Goal: Transaction & Acquisition: Book appointment/travel/reservation

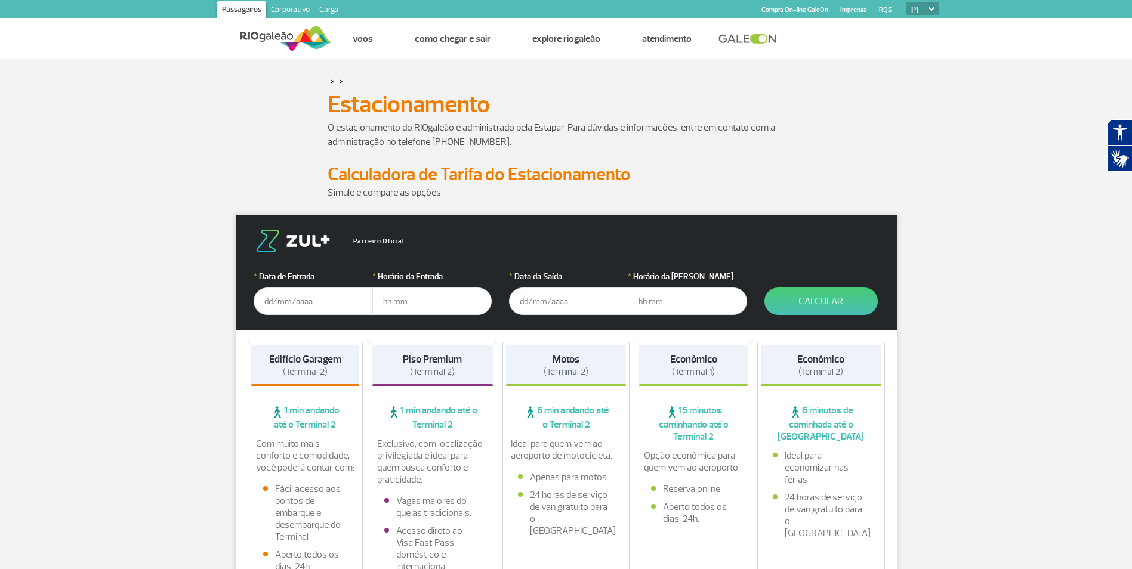
click at [283, 301] on input "text" at bounding box center [313, 301] width 119 height 27
drag, startPoint x: 304, startPoint y: 296, endPoint x: 316, endPoint y: 292, distance: 12.5
click at [304, 296] on input "[DATE]" at bounding box center [313, 301] width 119 height 27
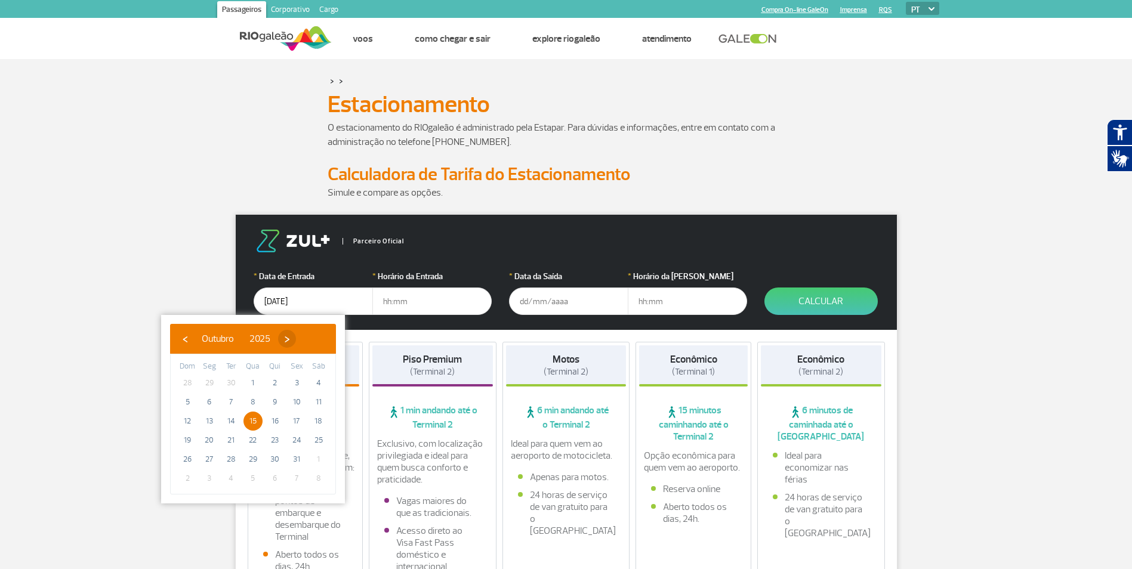
click at [296, 341] on span "›" at bounding box center [287, 339] width 18 height 18
click at [315, 422] on span "15" at bounding box center [318, 421] width 19 height 19
type input "[DATE]"
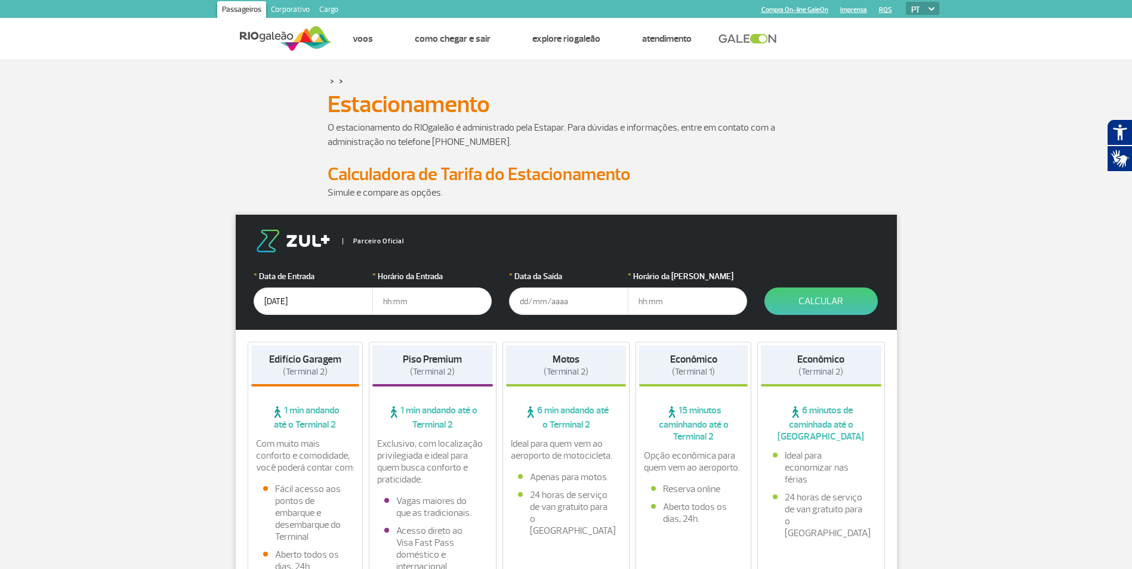
click at [408, 305] on input "text" at bounding box center [431, 301] width 119 height 27
type input "1"
type input "13:00"
click at [524, 304] on input "text" at bounding box center [568, 301] width 119 height 27
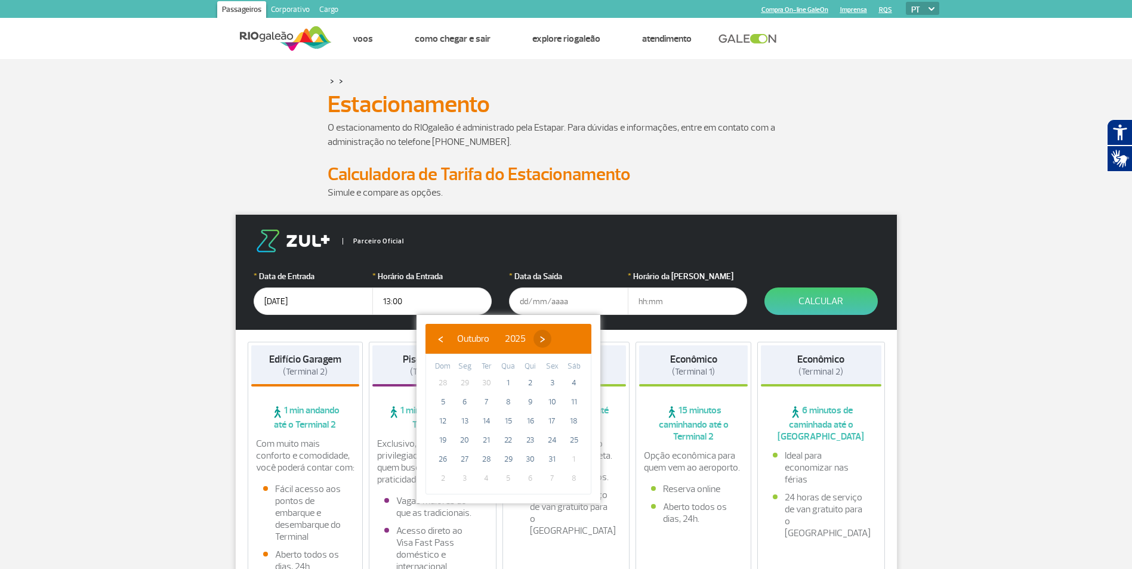
click at [551, 340] on span "›" at bounding box center [542, 339] width 18 height 18
click at [560, 340] on span "›" at bounding box center [551, 339] width 18 height 18
click at [443, 340] on span "‹" at bounding box center [440, 339] width 18 height 18
drag, startPoint x: 563, startPoint y: 444, endPoint x: 574, endPoint y: 440, distance: 11.5
click at [573, 440] on span "22" at bounding box center [573, 440] width 19 height 19
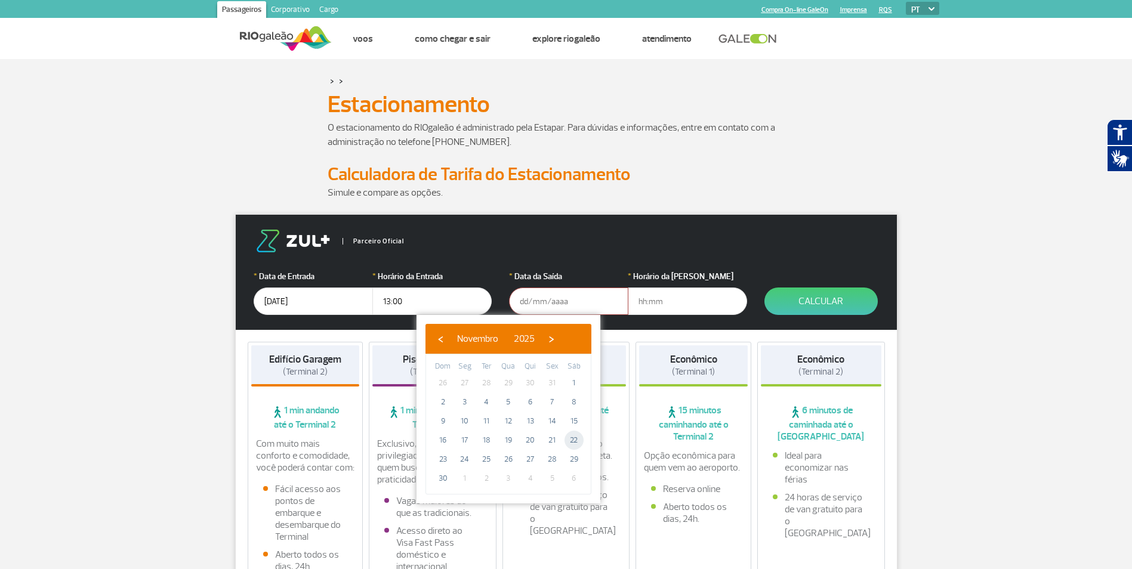
type input "[DATE]"
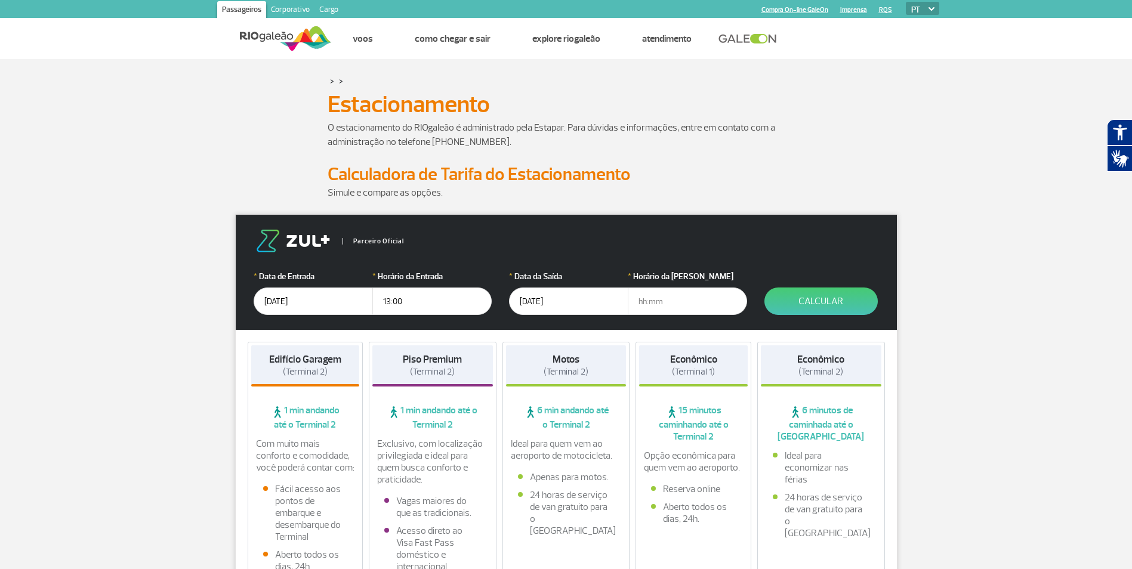
click at [640, 298] on input "text" at bounding box center [687, 301] width 119 height 27
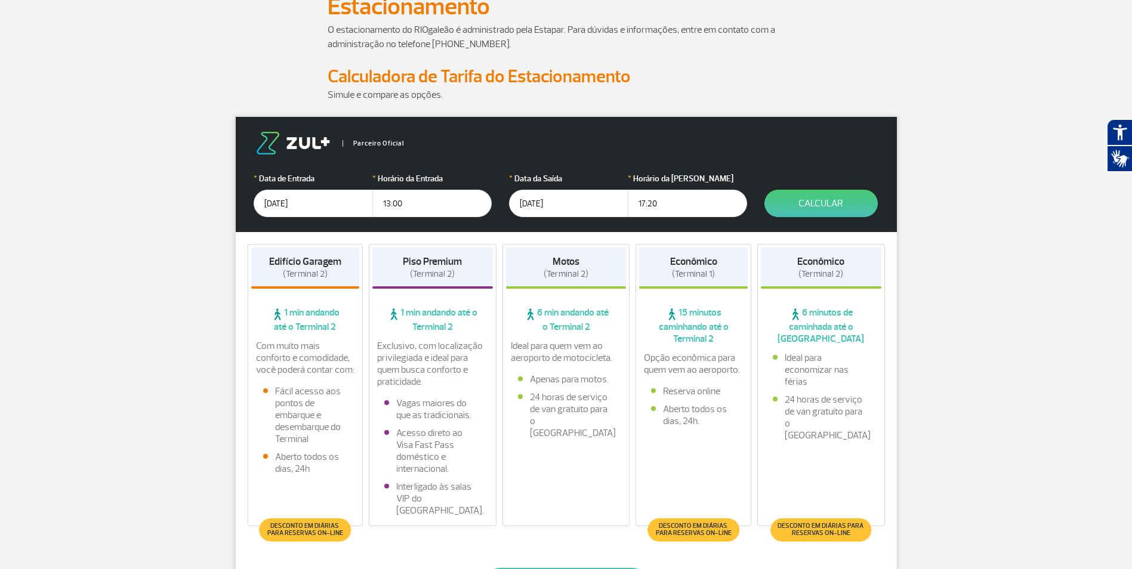
scroll to position [119, 0]
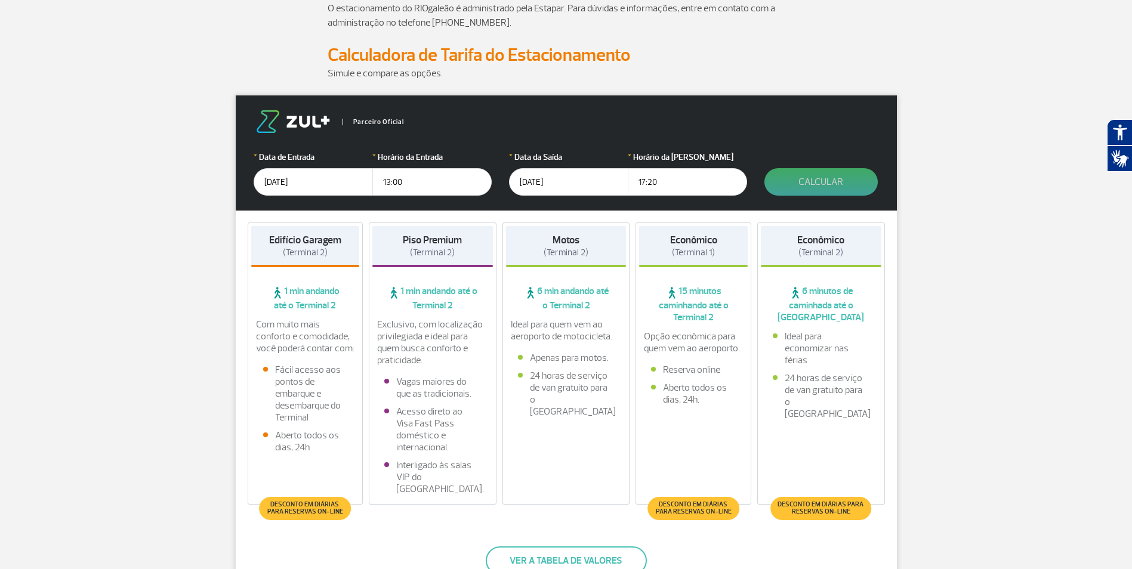
type input "17:20"
click at [838, 179] on button "Calcular" at bounding box center [820, 181] width 113 height 27
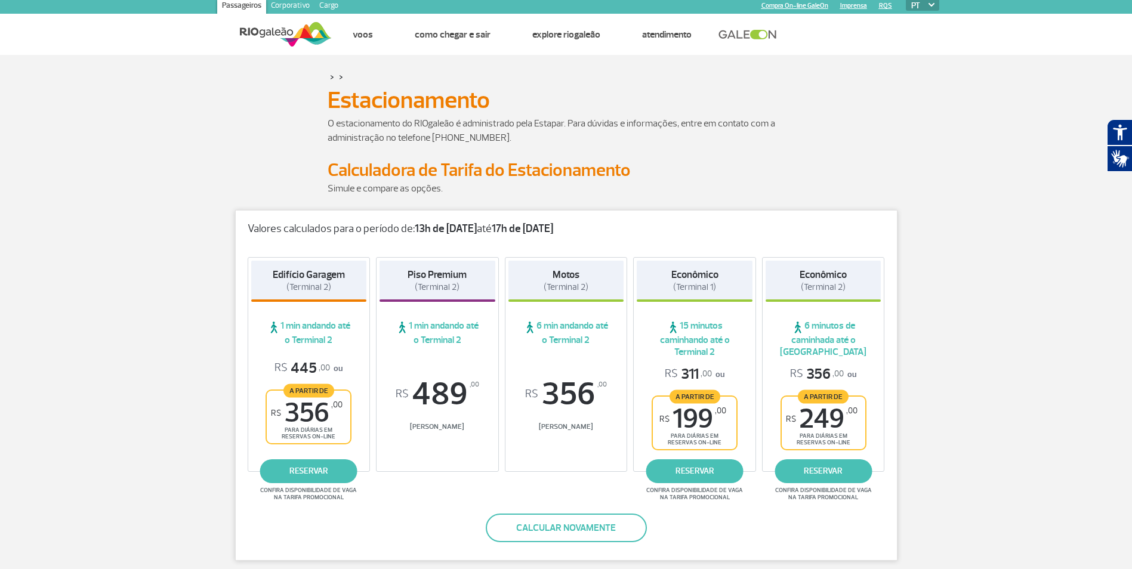
scroll to position [0, 0]
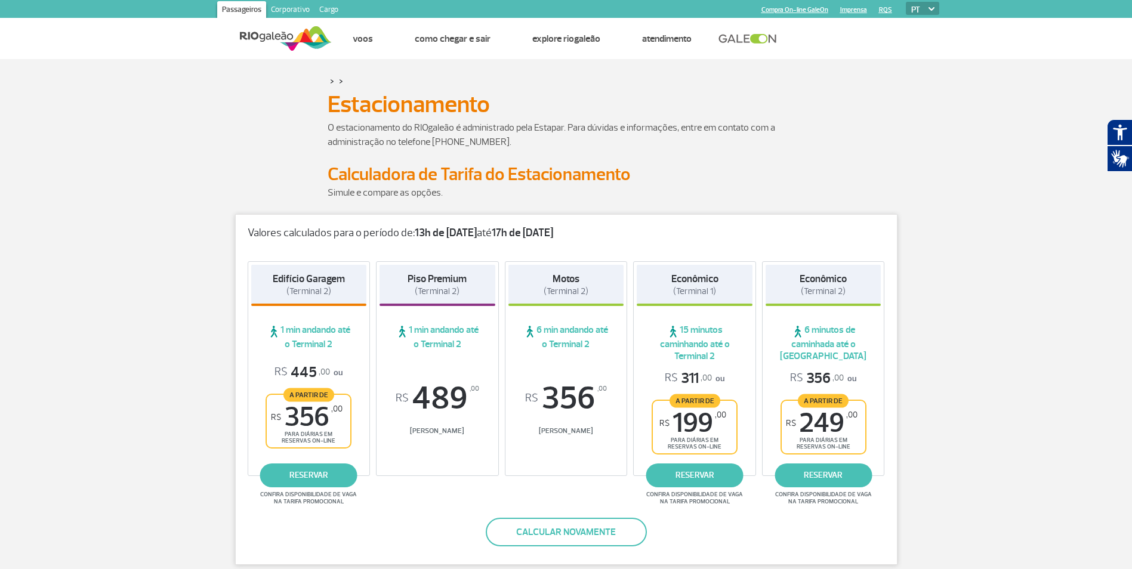
drag, startPoint x: 665, startPoint y: 373, endPoint x: 716, endPoint y: 371, distance: 52.0
click at [716, 371] on p "R$ 311 ,00 ou" at bounding box center [695, 378] width 60 height 18
drag, startPoint x: 665, startPoint y: 419, endPoint x: 731, endPoint y: 419, distance: 66.8
click at [731, 419] on div "A partir de R$ 199 ,00 para diárias em reservas on-line" at bounding box center [694, 427] width 86 height 55
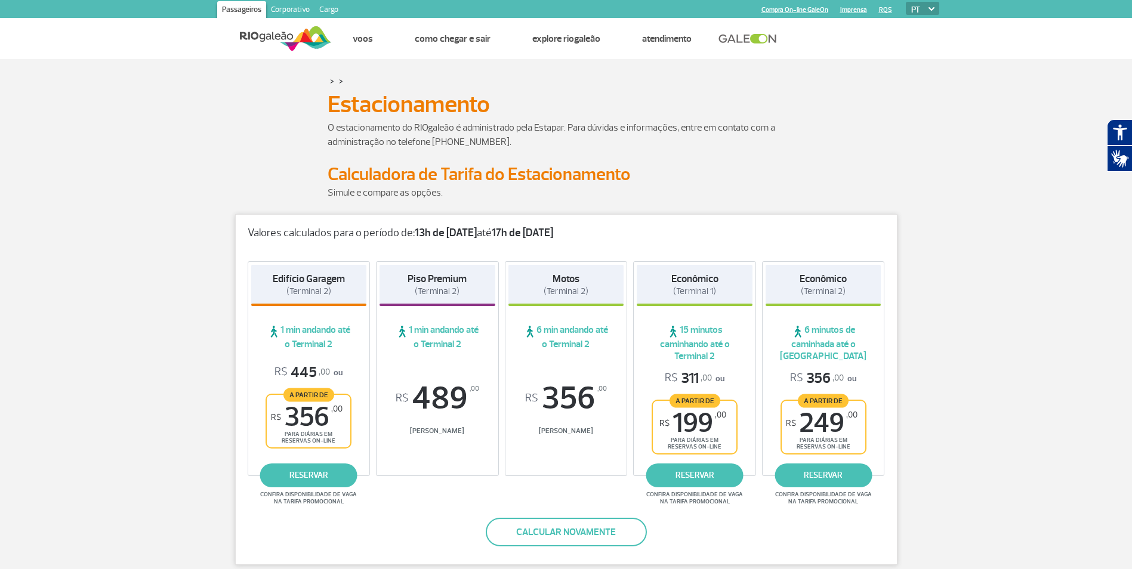
drag, startPoint x: 731, startPoint y: 419, endPoint x: 683, endPoint y: 454, distance: 59.4
click at [684, 456] on div "R$ 311 ,00 ou A partir de R$ 199 ,00 para diárias em reservas on-line reservar …" at bounding box center [695, 417] width 116 height 97
drag, startPoint x: 666, startPoint y: 378, endPoint x: 712, endPoint y: 378, distance: 45.3
click at [712, 378] on span "R$ 311 ,00" at bounding box center [688, 378] width 47 height 18
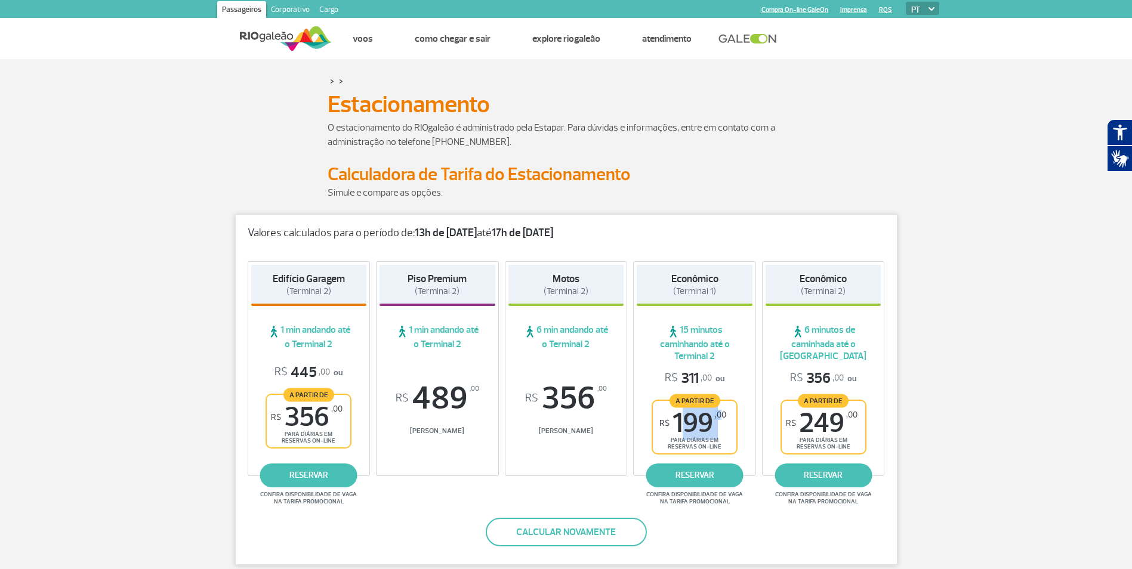
drag, startPoint x: 676, startPoint y: 420, endPoint x: 722, endPoint y: 420, distance: 45.9
click at [722, 420] on span "R$ 199 ,00" at bounding box center [692, 423] width 67 height 27
drag, startPoint x: 1107, startPoint y: 373, endPoint x: 1092, endPoint y: 372, distance: 15.0
drag, startPoint x: 682, startPoint y: 328, endPoint x: 732, endPoint y: 329, distance: 50.1
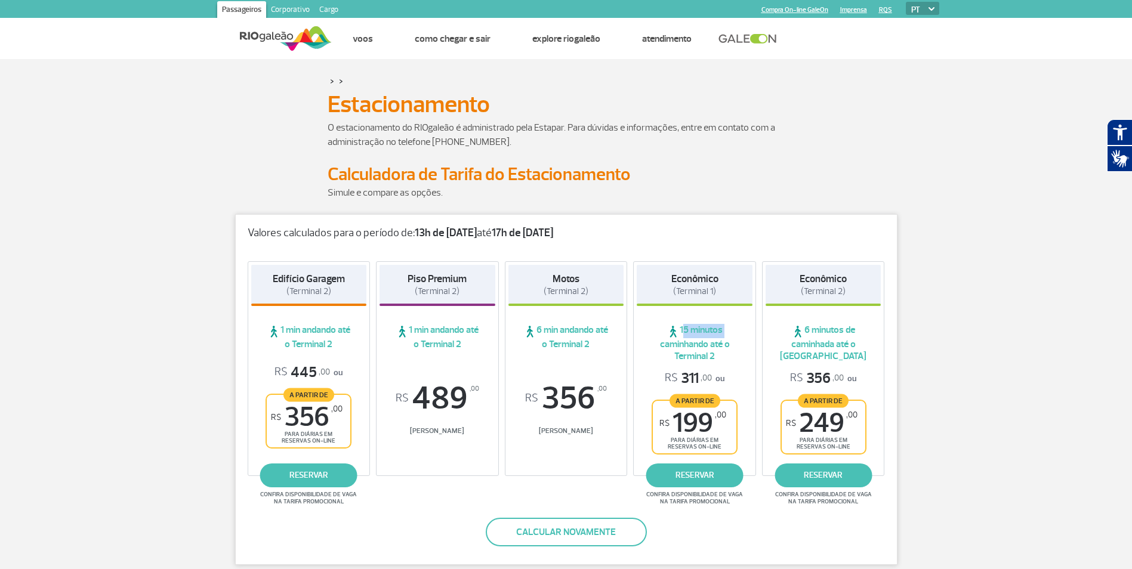
click at [732, 329] on span "15 minutos caminhando até o Terminal 2" at bounding box center [695, 343] width 116 height 38
drag, startPoint x: 842, startPoint y: 291, endPoint x: 807, endPoint y: 288, distance: 35.3
click at [807, 288] on span "(Terminal 2)" at bounding box center [823, 291] width 45 height 11
drag, startPoint x: 807, startPoint y: 288, endPoint x: 819, endPoint y: 344, distance: 57.5
click at [821, 344] on span "6 minutos de caminhada até o [GEOGRAPHIC_DATA]" at bounding box center [823, 343] width 116 height 38
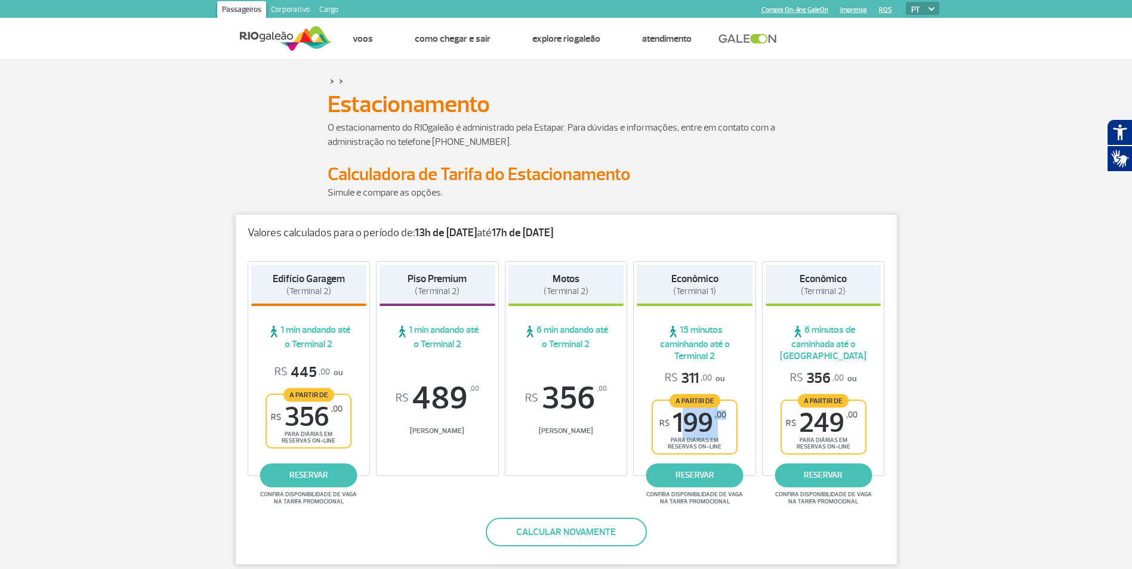
drag, startPoint x: 672, startPoint y: 422, endPoint x: 727, endPoint y: 421, distance: 55.5
click at [727, 421] on div "A partir de R$ 199 ,00 para diárias em reservas on-line" at bounding box center [694, 427] width 86 height 55
drag, startPoint x: 658, startPoint y: 423, endPoint x: 727, endPoint y: 423, distance: 68.6
click at [727, 423] on div "A partir de R$ 199 ,00 para diárias em reservas on-line" at bounding box center [694, 427] width 86 height 55
click at [709, 473] on link "reservar" at bounding box center [694, 476] width 97 height 24
